Goal: Task Accomplishment & Management: Manage account settings

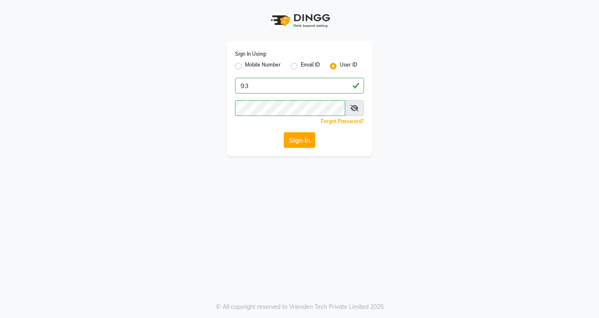
type input "9"
type input "vlccsalon"
click at [441, 139] on div "Sign In Using: Mobile Number Email ID User ID vlccsalon Remember me Forgot Pass…" at bounding box center [299, 78] width 474 height 156
click at [303, 144] on button "Sign In" at bounding box center [299, 140] width 32 height 16
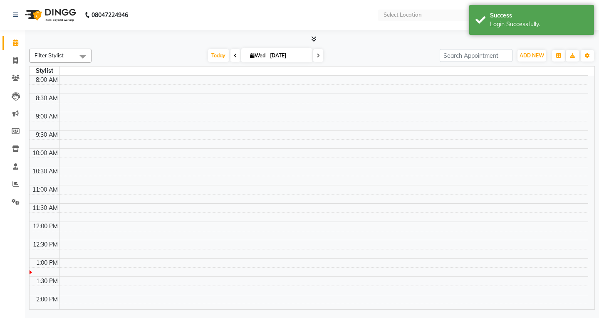
select select "en"
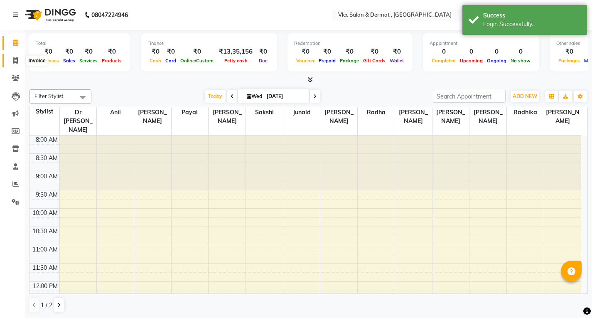
drag, startPoint x: 13, startPoint y: 62, endPoint x: 20, endPoint y: 68, distance: 8.9
click at [13, 62] on icon at bounding box center [15, 60] width 5 height 6
select select "service"
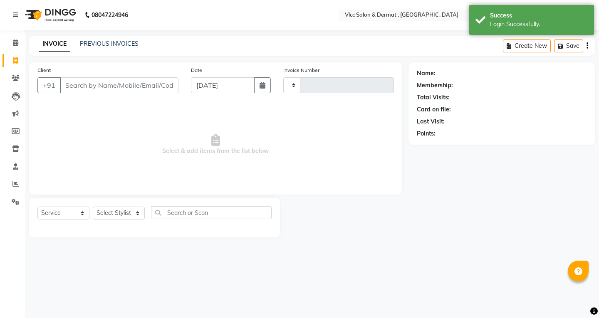
type input "1406"
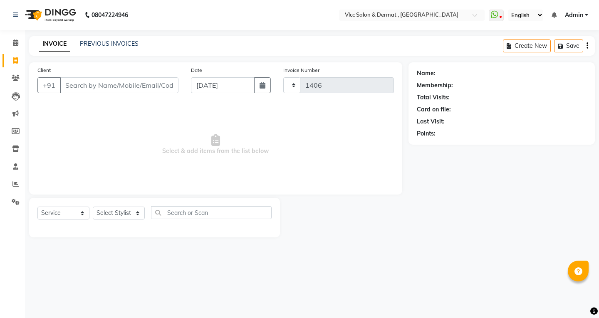
select select "5256"
click at [199, 87] on input "[DATE]" at bounding box center [223, 85] width 64 height 16
select select "9"
select select "2025"
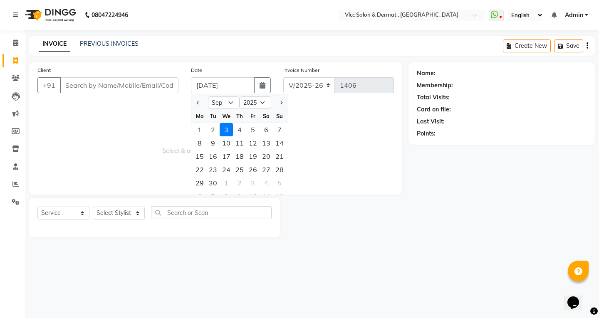
click at [349, 149] on span "Select & add items from the list below" at bounding box center [215, 144] width 356 height 83
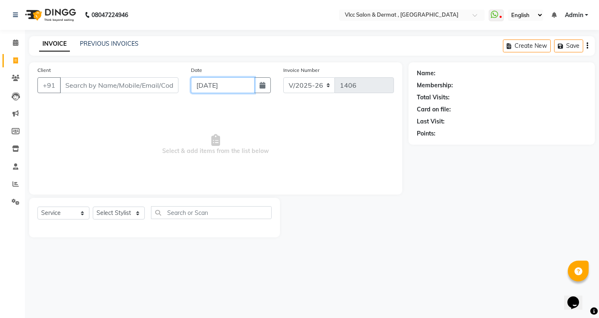
click at [203, 91] on input "[DATE]" at bounding box center [223, 85] width 64 height 16
select select "9"
select select "2025"
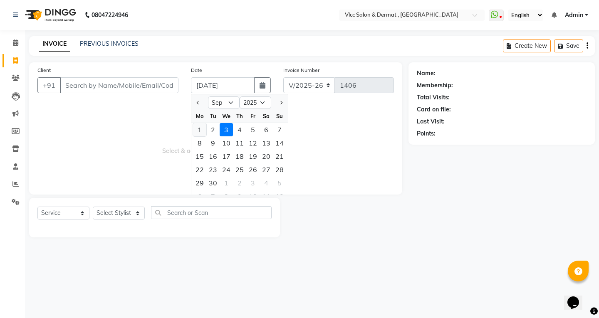
click at [201, 129] on div "1" at bounding box center [199, 129] width 13 height 13
type input "[DATE]"
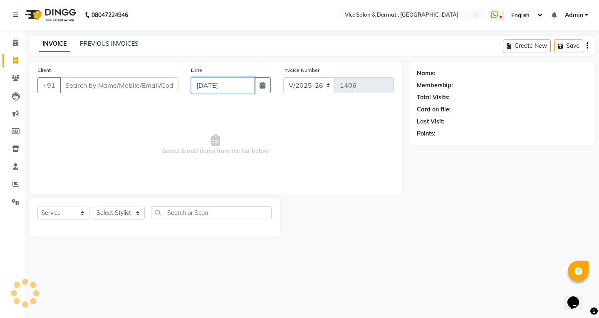
click at [201, 88] on input "[DATE]" at bounding box center [223, 85] width 64 height 16
select select "9"
select select "2025"
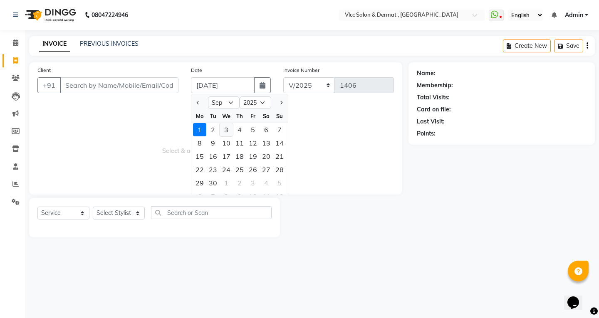
click at [227, 128] on div "3" at bounding box center [225, 129] width 13 height 13
type input "[DATE]"
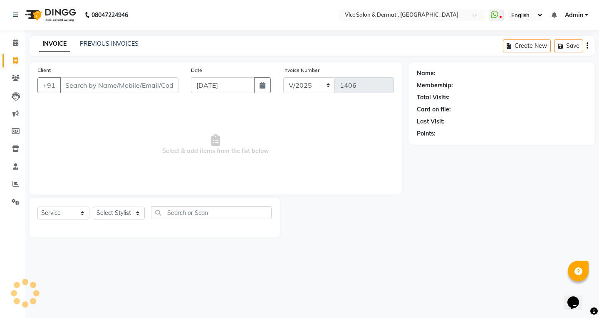
click at [191, 132] on span "Select & add items from the list below" at bounding box center [215, 144] width 356 height 83
click at [143, 78] on input "Client" at bounding box center [119, 85] width 118 height 16
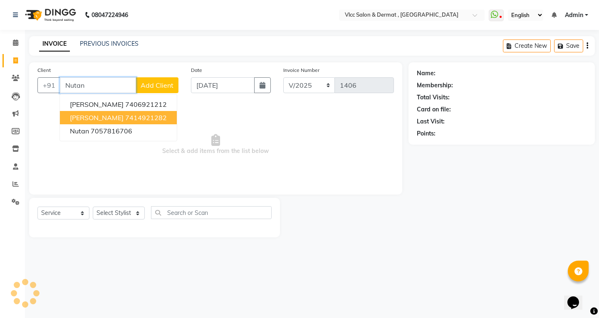
click at [137, 118] on ngb-highlight "7414921282" at bounding box center [146, 117] width 42 height 8
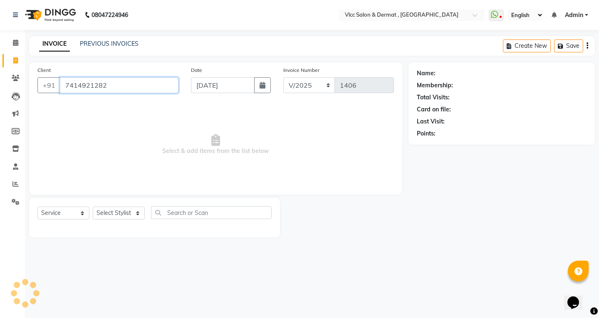
type input "7414921282"
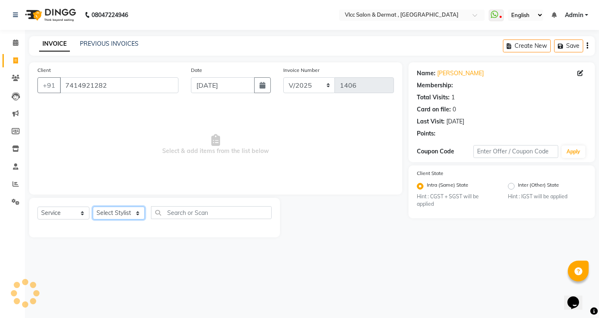
drag, startPoint x: 123, startPoint y: 213, endPoint x: 119, endPoint y: 208, distance: 6.5
click at [123, 213] on select "Select Stylist [PERSON_NAME] [PERSON_NAME] [PERSON_NAME] [PERSON_NAME] [PERSON_…" at bounding box center [119, 213] width 52 height 13
select select "88562"
click at [93, 207] on select "Select Stylist [PERSON_NAME] [PERSON_NAME] [PERSON_NAME] [PERSON_NAME] [PERSON_…" at bounding box center [119, 213] width 52 height 13
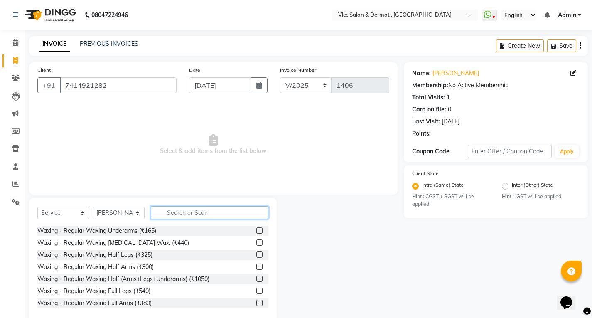
drag, startPoint x: 205, startPoint y: 210, endPoint x: 203, endPoint y: 226, distance: 16.4
click at [205, 209] on input "text" at bounding box center [210, 212] width 118 height 13
click at [256, 256] on label at bounding box center [259, 254] width 6 height 6
click at [256, 256] on input "checkbox" at bounding box center [258, 254] width 5 height 5
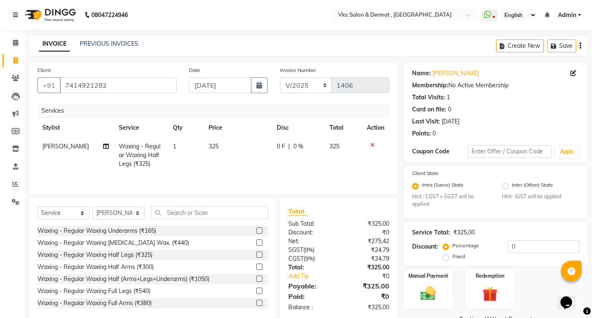
checkbox input "false"
click at [137, 89] on input "7414921282" at bounding box center [118, 85] width 117 height 16
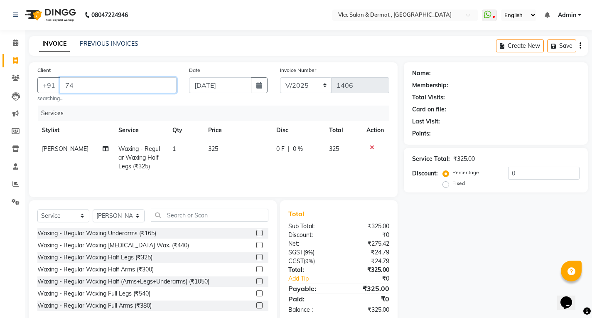
type input "7"
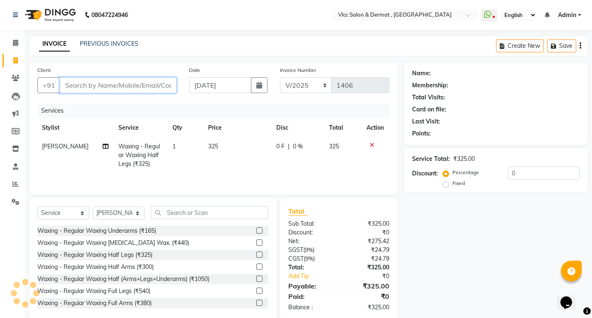
click at [132, 83] on input "Client" at bounding box center [118, 85] width 117 height 16
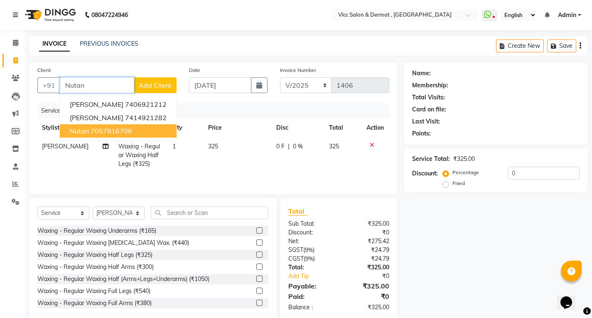
click at [96, 129] on ngb-highlight "7057816706" at bounding box center [112, 131] width 42 height 8
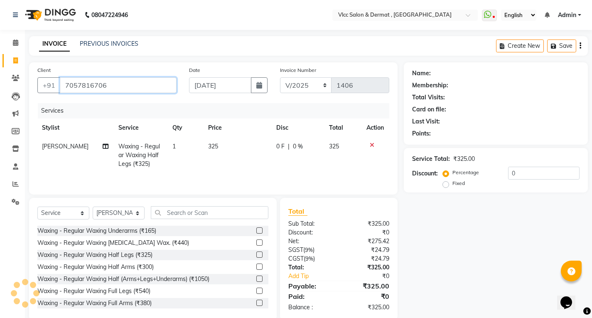
type input "7057816706"
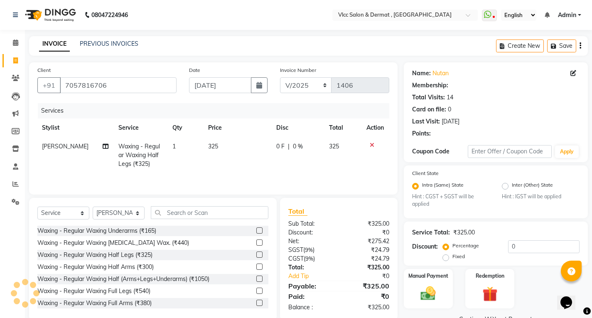
select select "1: Object"
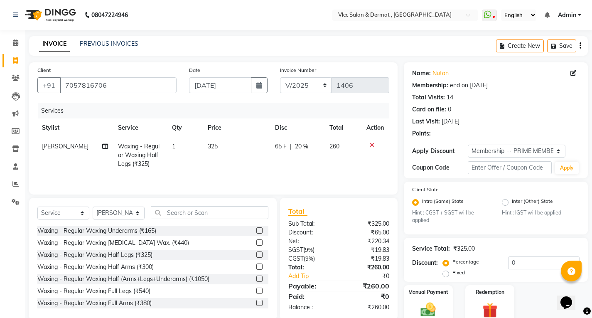
type input "20"
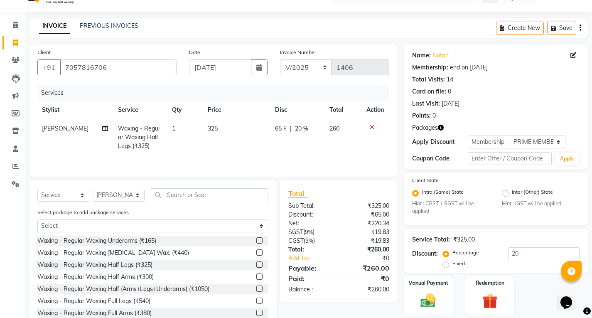
scroll to position [45, 0]
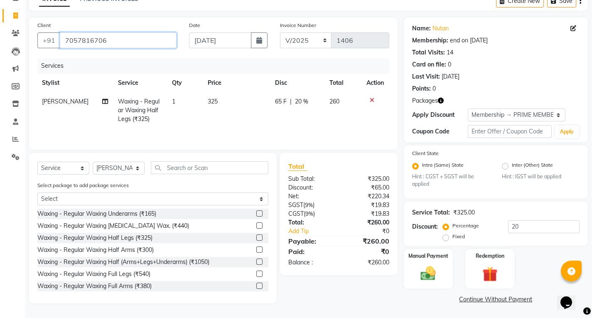
drag, startPoint x: 63, startPoint y: 38, endPoint x: 104, endPoint y: 41, distance: 41.2
click at [104, 41] on input "7057816706" at bounding box center [118, 40] width 117 height 16
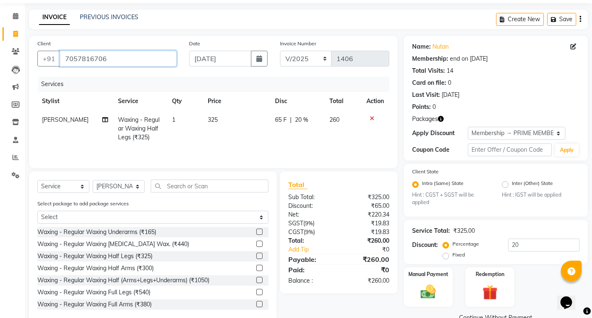
scroll to position [0, 0]
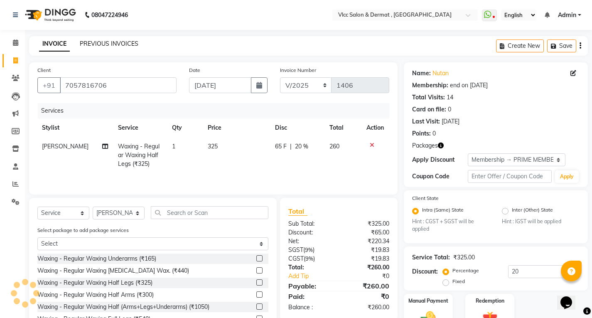
click at [97, 42] on link "PREVIOUS INVOICES" at bounding box center [109, 43] width 59 height 7
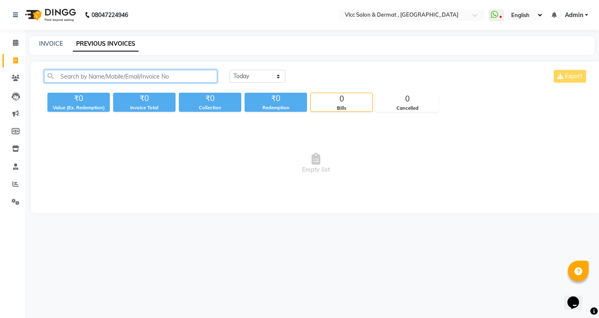
paste input "7057816706"
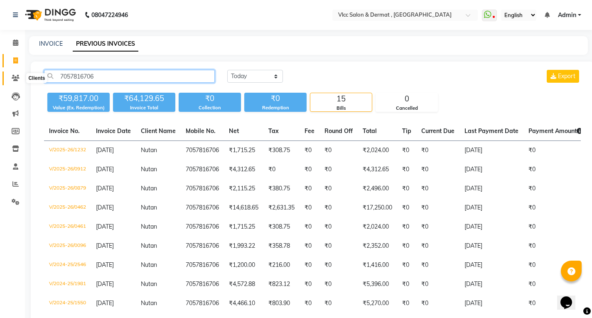
type input "7057816706"
click at [18, 77] on icon at bounding box center [16, 78] width 8 height 6
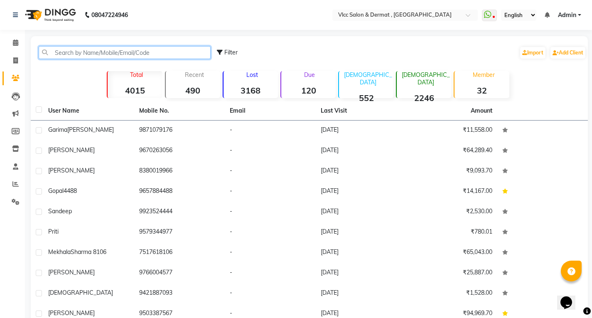
paste input "7057816706"
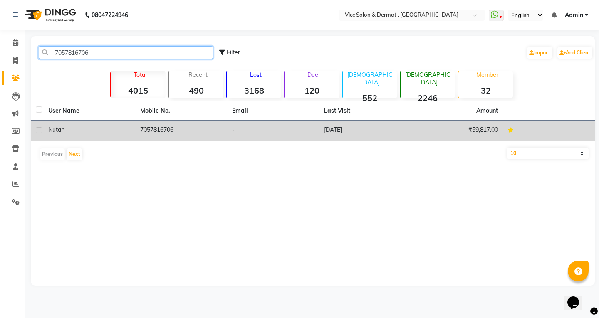
type input "7057816706"
click at [327, 122] on td "[DATE]" at bounding box center [365, 131] width 92 height 20
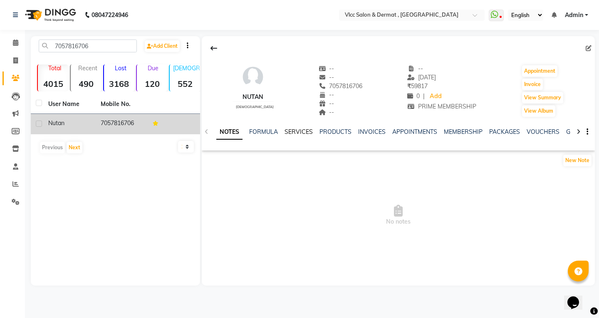
click at [303, 134] on link "SERVICES" at bounding box center [298, 131] width 28 height 7
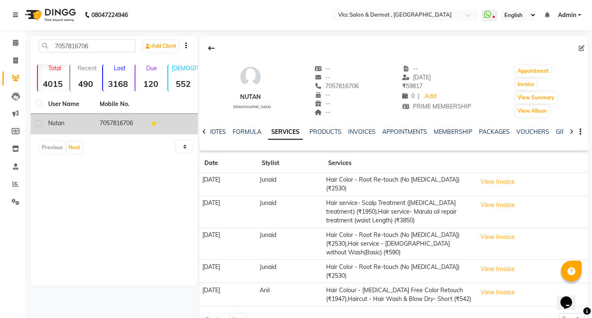
scroll to position [33, 0]
